Goal: Information Seeking & Learning: Learn about a topic

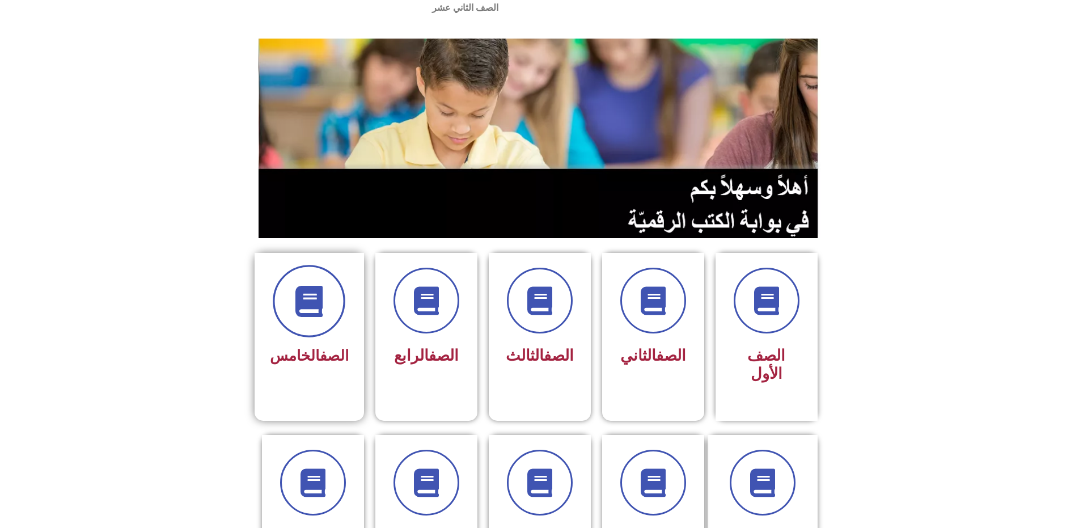
scroll to position [57, 0]
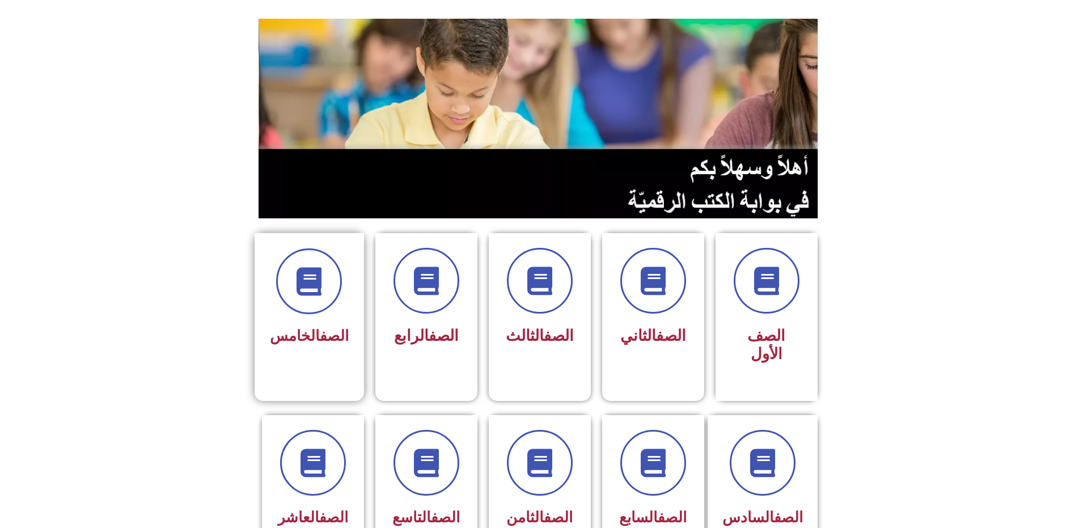
click at [305, 327] on span "الصف الخامس" at bounding box center [309, 335] width 79 height 17
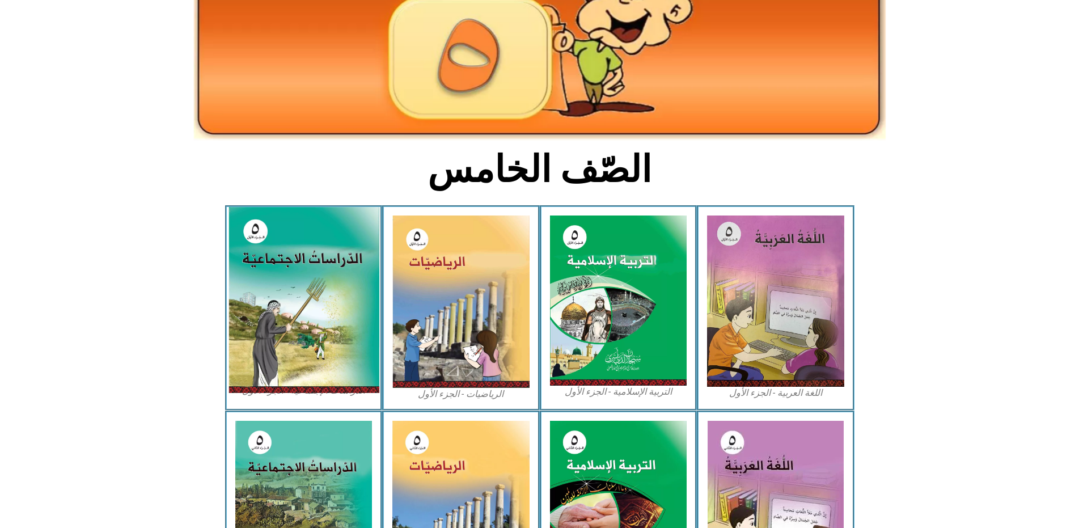
scroll to position [170, 0]
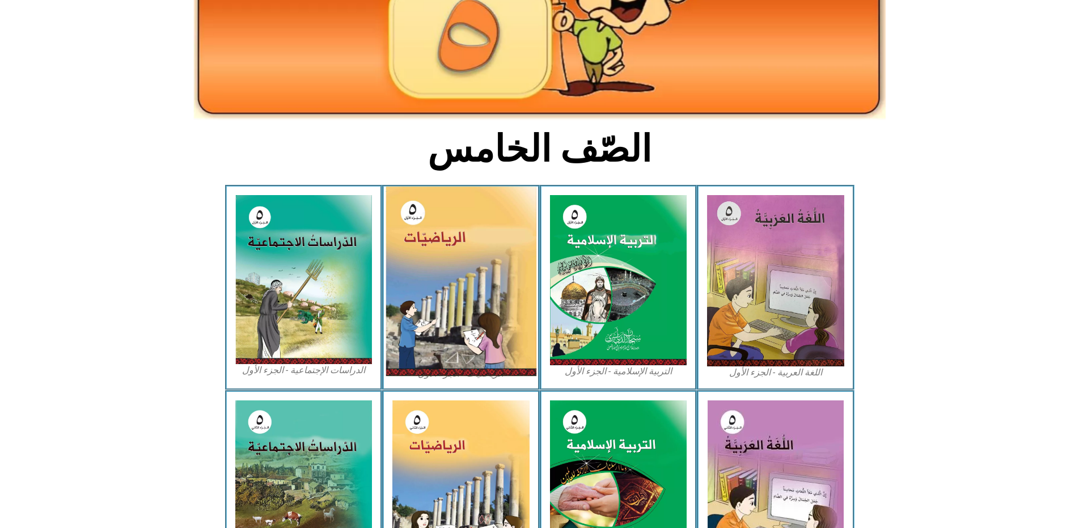
click at [497, 275] on img at bounding box center [461, 281] width 151 height 189
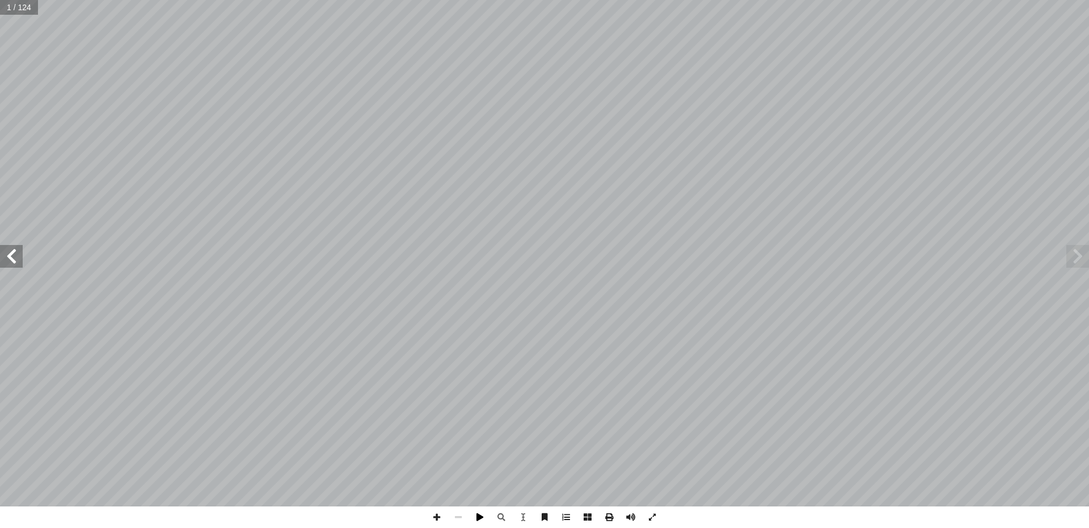
click at [474, 526] on span at bounding box center [480, 518] width 22 height 22
click at [474, 523] on span at bounding box center [480, 518] width 22 height 22
click at [474, 522] on span at bounding box center [480, 518] width 22 height 22
click at [7, 256] on span at bounding box center [11, 256] width 23 height 23
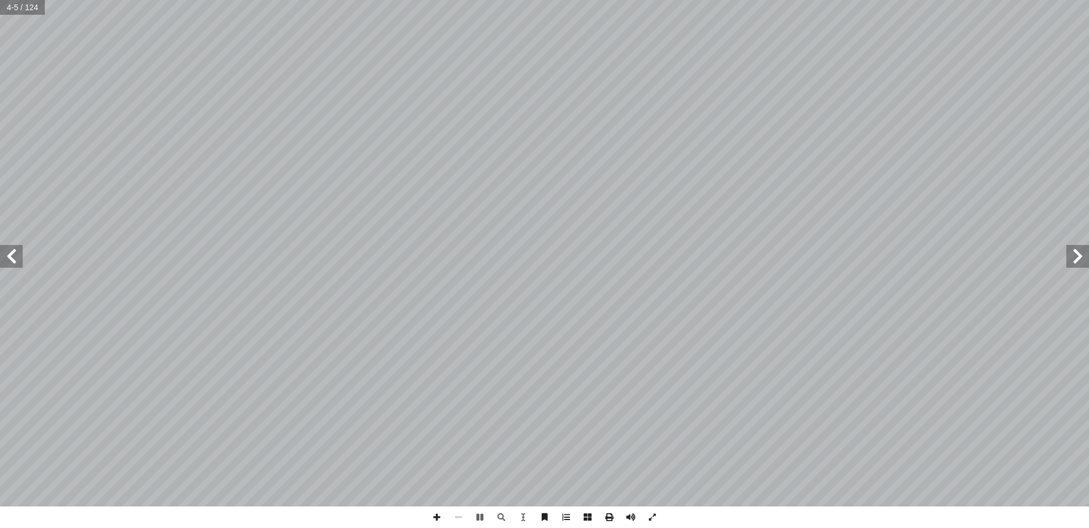
click at [7, 256] on span at bounding box center [11, 256] width 23 height 23
click at [6, 260] on span at bounding box center [11, 256] width 23 height 23
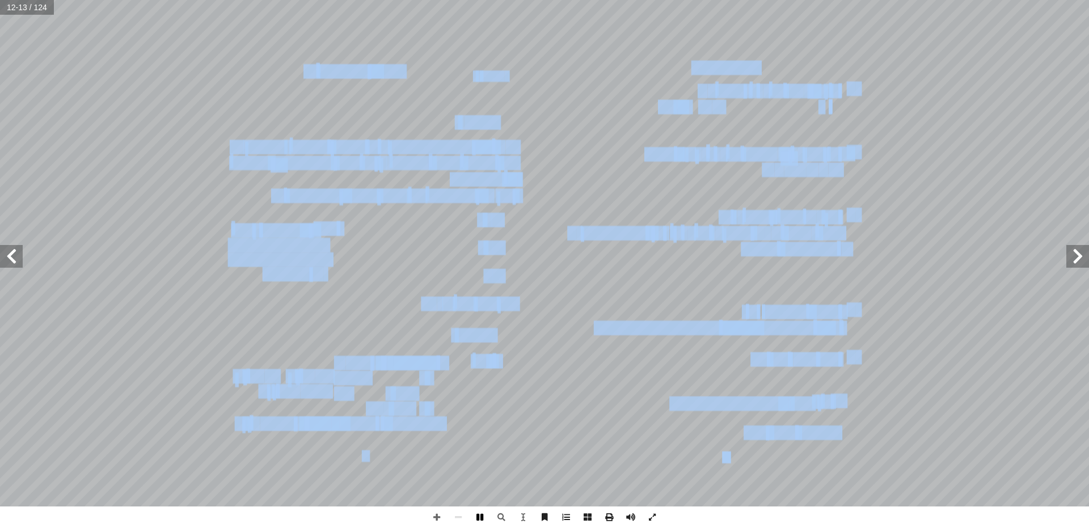
click at [476, 517] on span at bounding box center [480, 518] width 22 height 22
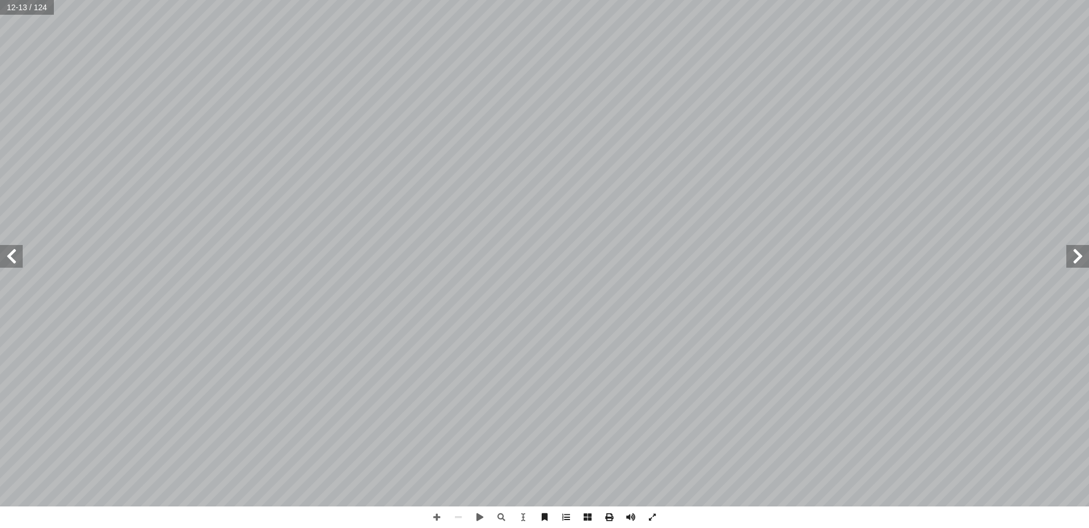
click at [13, 256] on span at bounding box center [11, 256] width 23 height 23
click at [0, 252] on span at bounding box center [11, 256] width 23 height 23
click at [8, 253] on span at bounding box center [11, 256] width 23 height 23
click at [11, 258] on span at bounding box center [11, 256] width 23 height 23
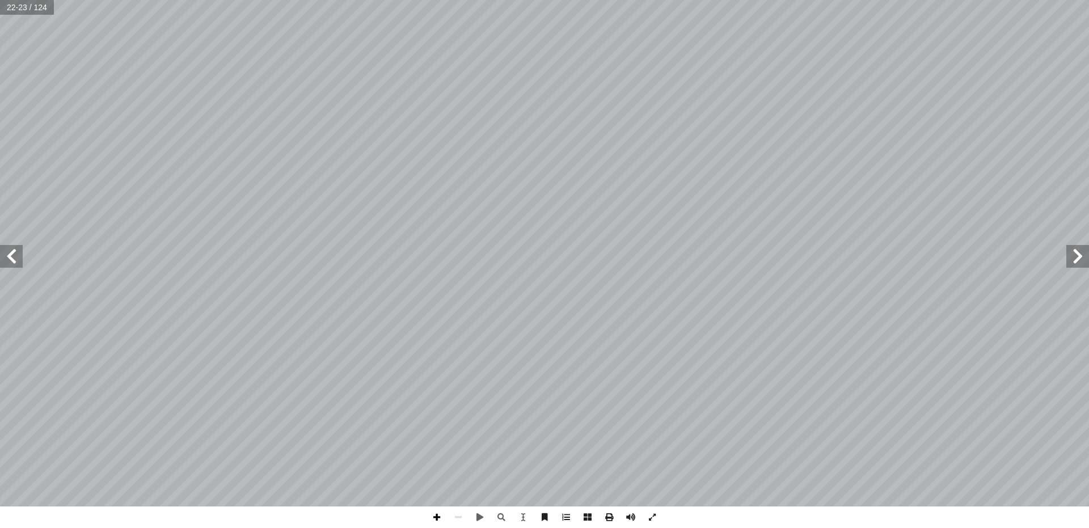
click at [438, 522] on span at bounding box center [437, 518] width 22 height 22
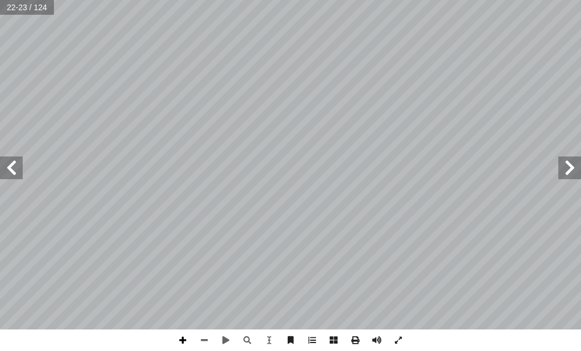
click at [179, 339] on span at bounding box center [183, 341] width 22 height 22
click at [202, 337] on span at bounding box center [204, 341] width 22 height 22
click at [179, 340] on span at bounding box center [183, 341] width 22 height 22
click at [18, 163] on span at bounding box center [11, 168] width 23 height 23
click at [180, 341] on span at bounding box center [183, 341] width 22 height 22
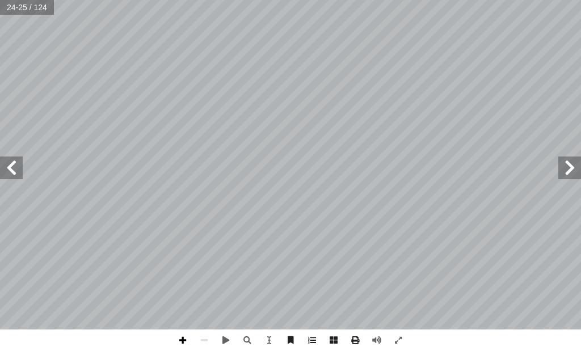
click at [186, 343] on span at bounding box center [183, 341] width 22 height 22
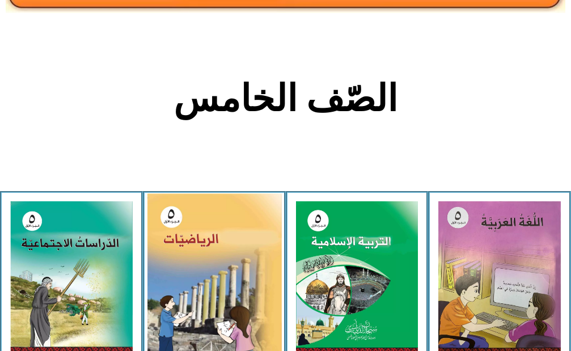
scroll to position [226, 0]
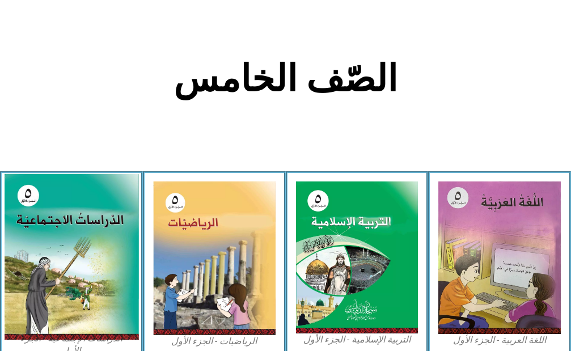
click at [96, 272] on img at bounding box center [71, 257] width 134 height 166
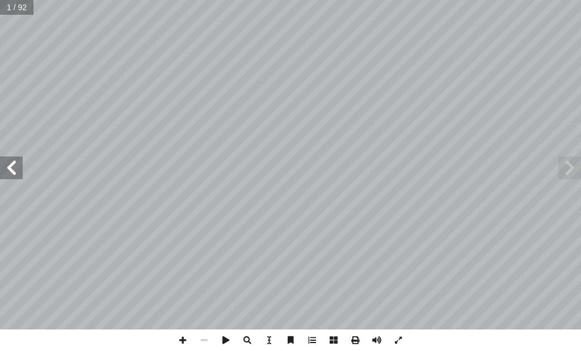
click at [20, 172] on div ". [PERSON_NAME][DATE] أ � برة � [PERSON_NAME] أ � . أ � ) ً قا ّ د. [PERSON_NAM…" at bounding box center [290, 165] width 581 height 330
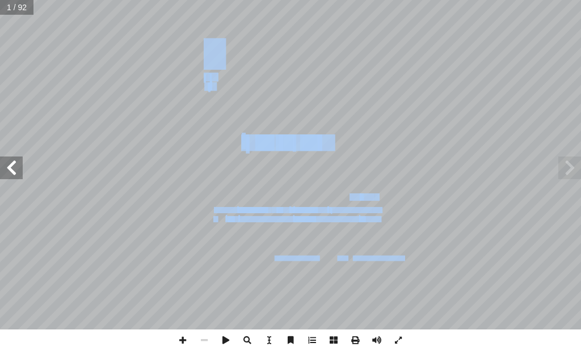
click at [4, 170] on span at bounding box center [11, 168] width 23 height 23
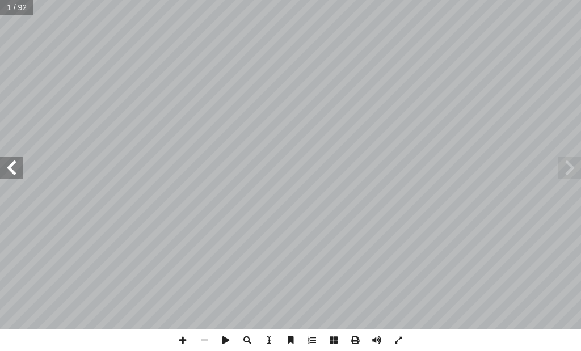
click at [7, 168] on span at bounding box center [11, 168] width 23 height 23
click at [8, 166] on span at bounding box center [11, 168] width 23 height 23
click at [9, 166] on span at bounding box center [11, 168] width 23 height 23
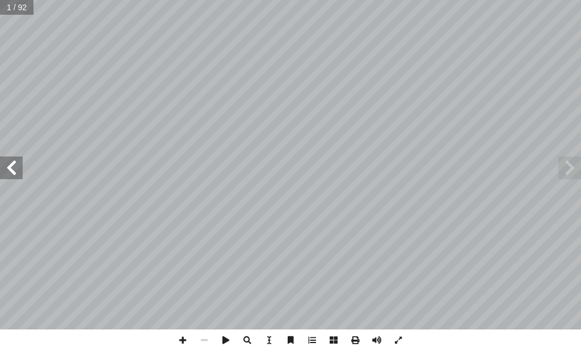
click at [9, 166] on span at bounding box center [11, 168] width 23 height 23
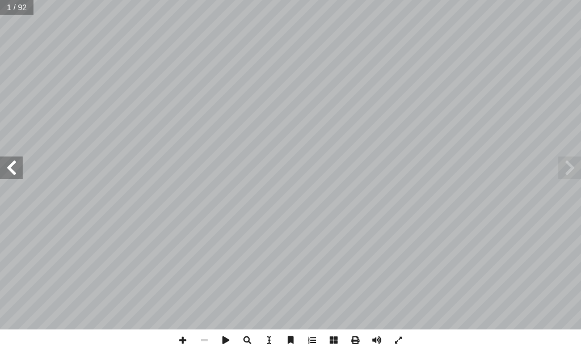
click at [9, 166] on span at bounding box center [11, 168] width 23 height 23
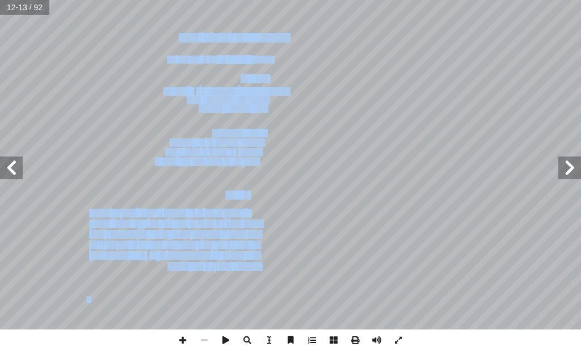
click at [3, 162] on span at bounding box center [11, 168] width 23 height 23
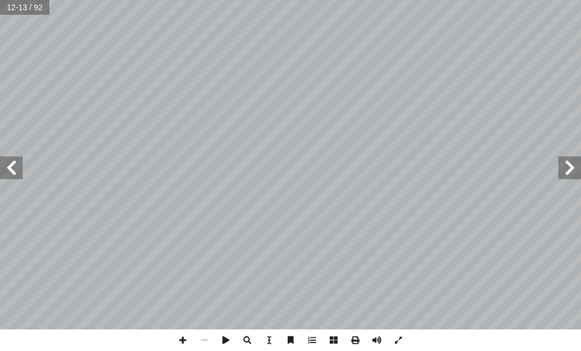
click at [7, 164] on span at bounding box center [11, 168] width 23 height 23
click at [10, 168] on span at bounding box center [11, 168] width 23 height 23
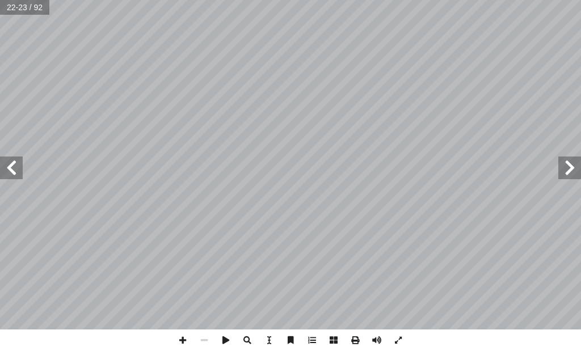
click at [10, 174] on span at bounding box center [11, 168] width 23 height 23
click at [5, 157] on span at bounding box center [11, 168] width 23 height 23
click at [6, 174] on span at bounding box center [11, 168] width 23 height 23
click at [180, 336] on span at bounding box center [183, 341] width 22 height 22
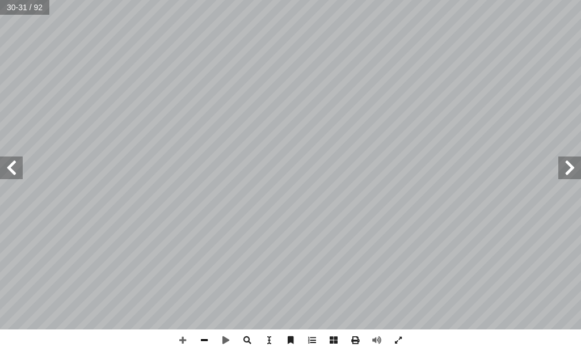
click at [207, 338] on span at bounding box center [204, 341] width 22 height 22
click at [185, 337] on span at bounding box center [183, 341] width 22 height 22
